Goal: Book appointment/travel/reservation

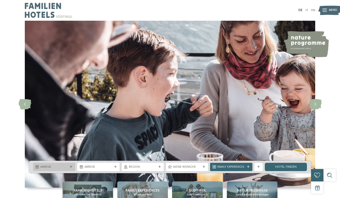
click at [58, 168] on span "Anreise" at bounding box center [54, 167] width 28 height 4
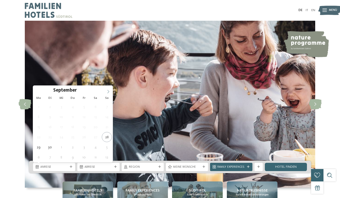
click at [108, 91] on icon at bounding box center [109, 92] width 4 height 4
type div "12.10.2025"
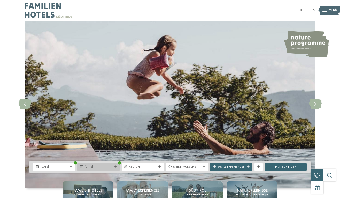
click at [103, 167] on span "12.10.2025" at bounding box center [99, 167] width 28 height 4
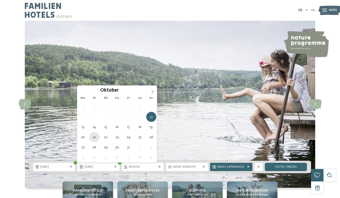
type div "21.10.2025"
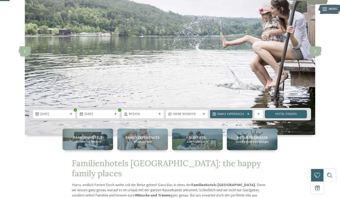
scroll to position [53, 0]
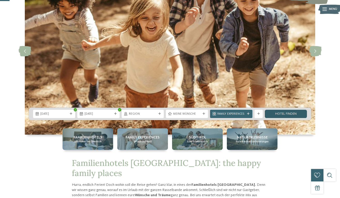
click at [288, 116] on link "Hotel finden" at bounding box center [286, 114] width 42 height 8
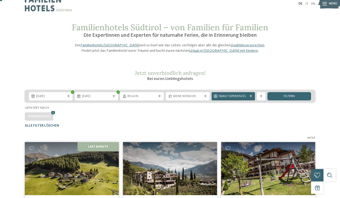
scroll to position [7, 0]
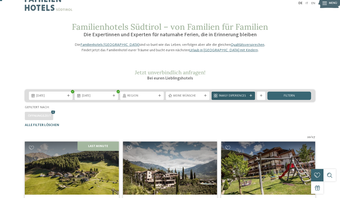
click at [251, 97] on icon at bounding box center [251, 95] width 3 height 3
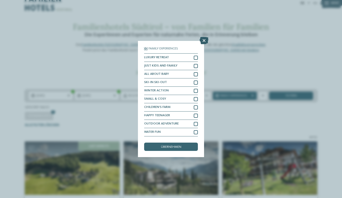
click at [206, 37] on icon at bounding box center [204, 40] width 9 height 7
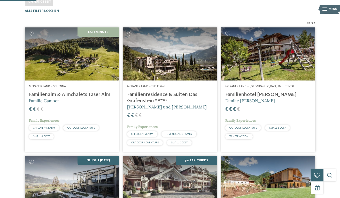
scroll to position [122, 0]
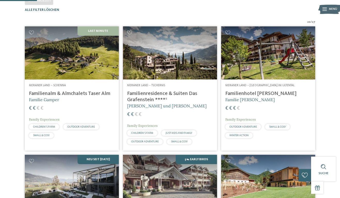
click at [187, 79] on img at bounding box center [170, 52] width 94 height 53
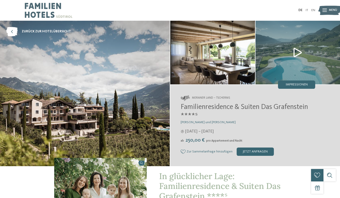
click at [299, 51] on img at bounding box center [298, 53] width 85 height 64
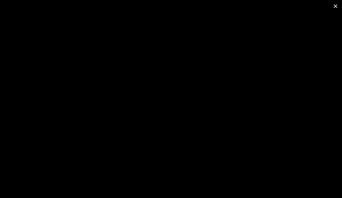
click at [336, 8] on span at bounding box center [335, 6] width 13 height 12
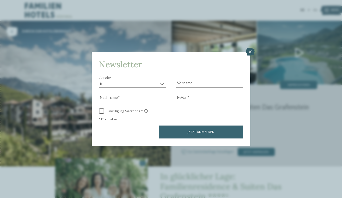
click at [251, 48] on icon at bounding box center [250, 51] width 9 height 7
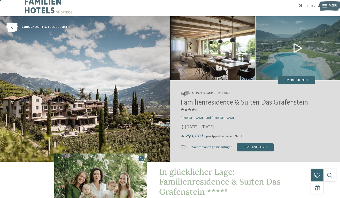
scroll to position [4, 0]
click at [205, 116] on span "Alexandra, Charlotte und Isabelle Zuegg" at bounding box center [208, 117] width 55 height 3
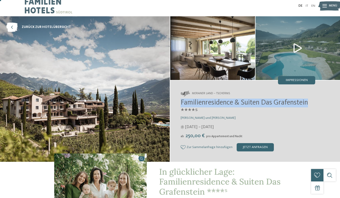
drag, startPoint x: 181, startPoint y: 105, endPoint x: 311, endPoint y: 105, distance: 130.1
click at [308, 105] on span "Familienresidence & Suiten Das Grafenstein ****ˢ" at bounding box center [244, 107] width 127 height 16
copy span "Familienresidence & Suiten Das Grafenstein"
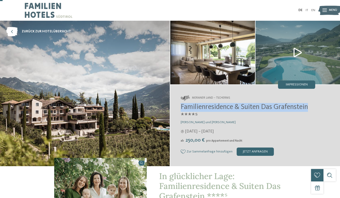
scroll to position [0, 0]
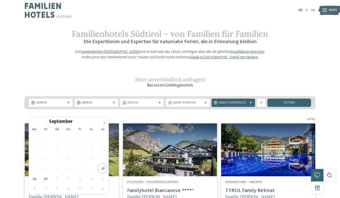
click at [103, 121] on icon at bounding box center [104, 123] width 4 height 4
type div "12.10.2025"
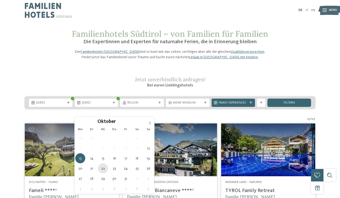
type div "22.10.2025"
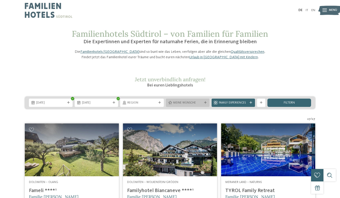
click at [190, 105] on span "Meine Wünsche" at bounding box center [187, 103] width 29 height 4
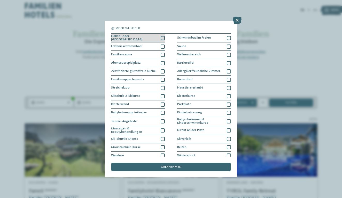
click at [162, 38] on div at bounding box center [163, 38] width 4 height 4
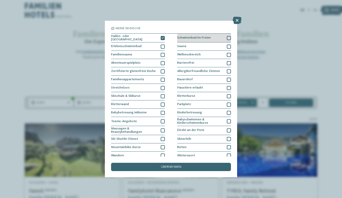
click at [228, 38] on div at bounding box center [229, 38] width 4 height 4
click at [229, 45] on div at bounding box center [229, 46] width 4 height 4
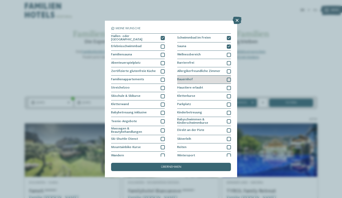
click at [229, 79] on div at bounding box center [229, 80] width 4 height 4
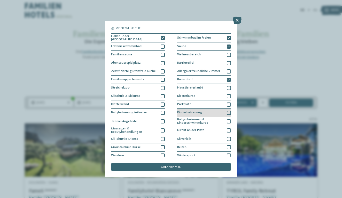
click at [230, 111] on div at bounding box center [229, 113] width 4 height 4
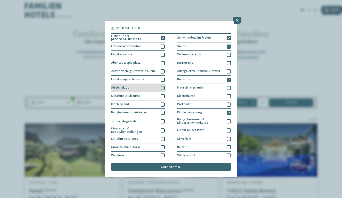
click at [163, 87] on div at bounding box center [163, 88] width 4 height 4
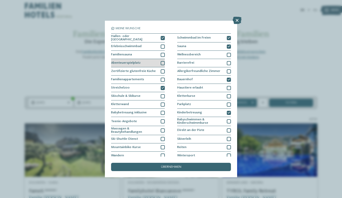
click at [163, 63] on div at bounding box center [163, 63] width 4 height 4
click at [179, 165] on span "übernehmen" at bounding box center [171, 166] width 20 height 3
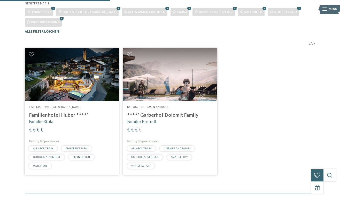
scroll to position [110, 0]
click at [77, 98] on img at bounding box center [72, 74] width 94 height 53
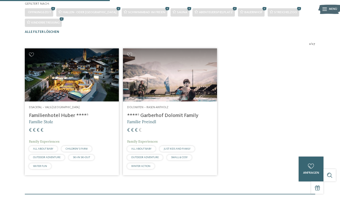
click at [79, 119] on h4 "Familienhotel Huber ****ˢ" at bounding box center [72, 115] width 86 height 6
click at [89, 98] on img at bounding box center [72, 74] width 94 height 53
